Goal: Information Seeking & Learning: Learn about a topic

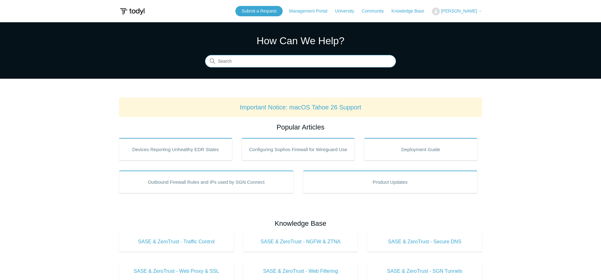
click at [293, 63] on input "Search" at bounding box center [300, 61] width 191 height 13
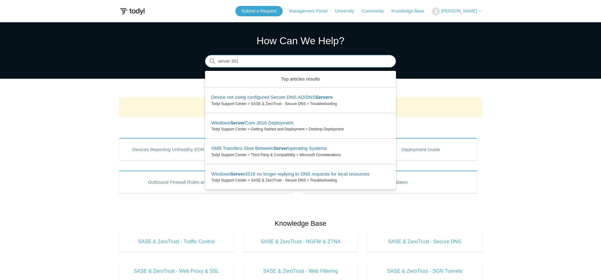
type input "server 2016"
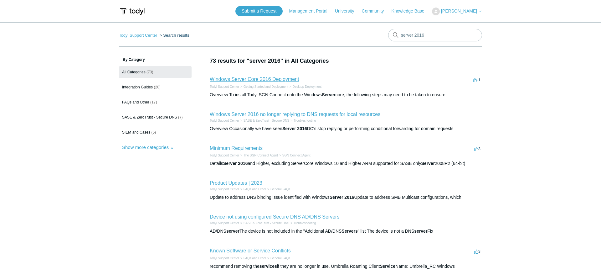
click at [276, 80] on link "Windows Server Core 2016 Deployment" at bounding box center [254, 78] width 89 height 5
click at [247, 150] on link "Minimum Requirements" at bounding box center [236, 147] width 53 height 5
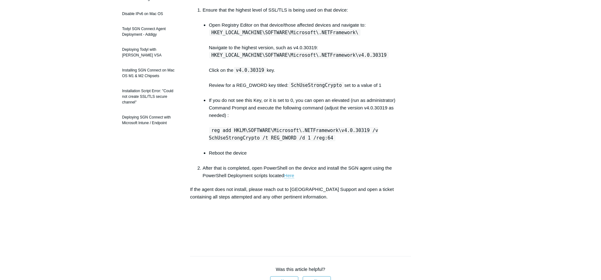
scroll to position [64, 0]
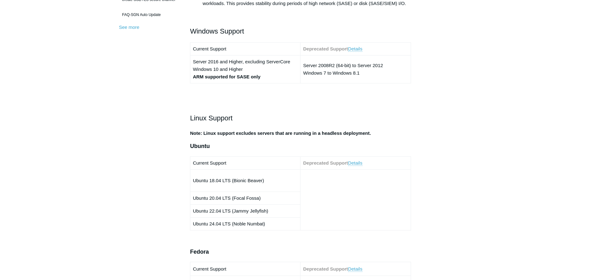
scroll to position [256, 0]
